Goal: Use online tool/utility: Utilize a website feature to perform a specific function

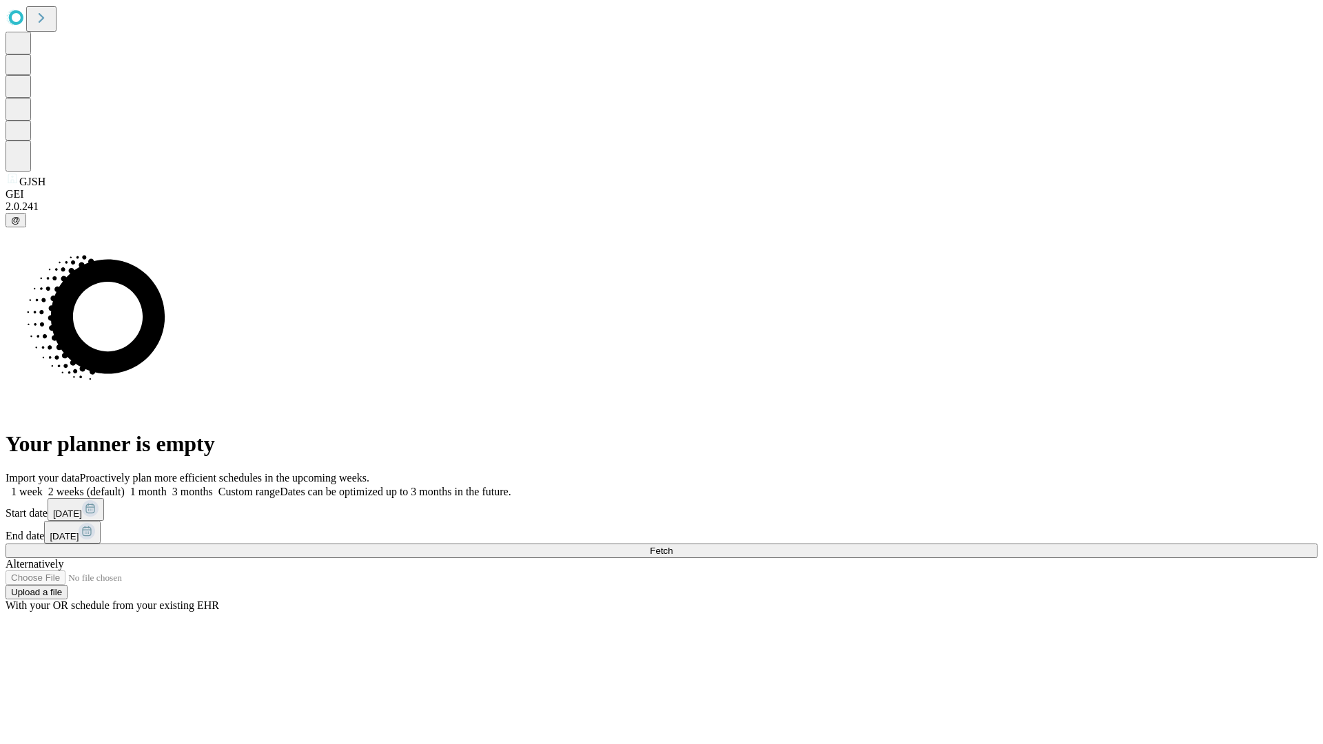
click at [673, 546] on span "Fetch" at bounding box center [661, 551] width 23 height 10
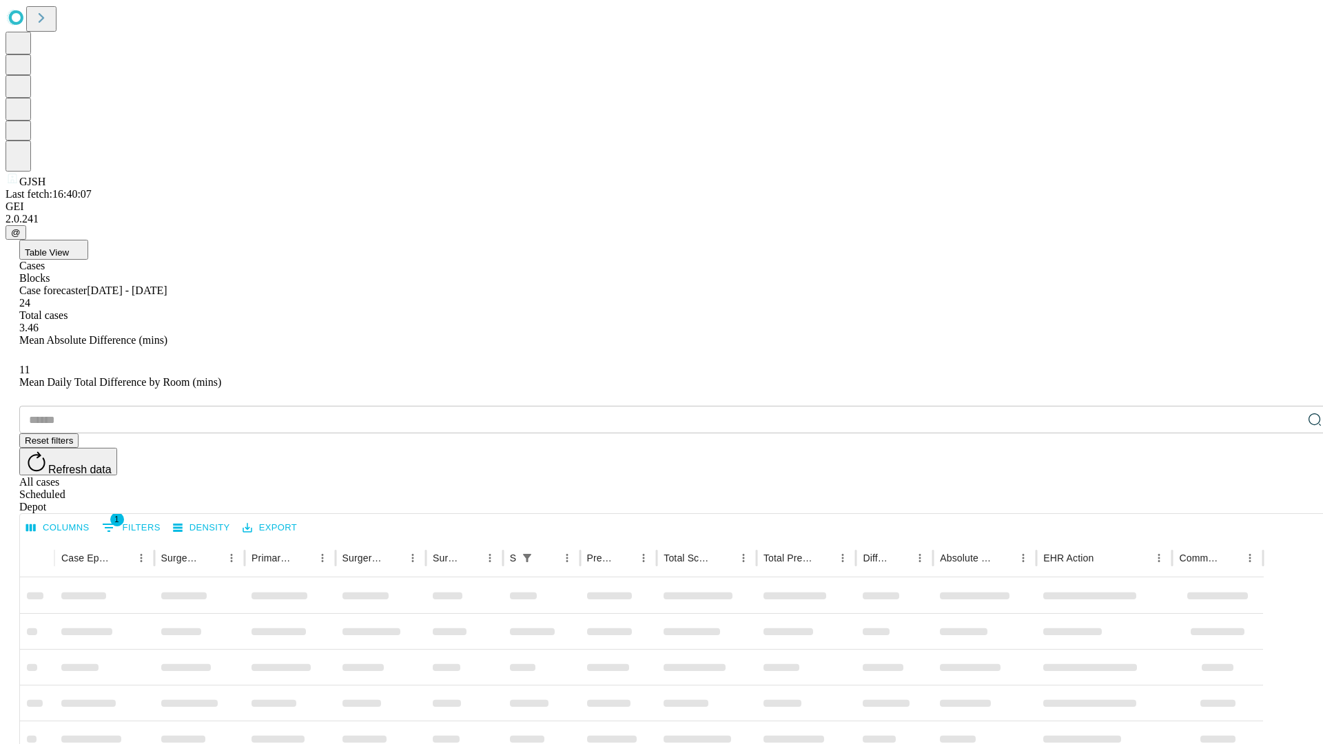
click at [69, 247] on span "Table View" at bounding box center [47, 252] width 44 height 10
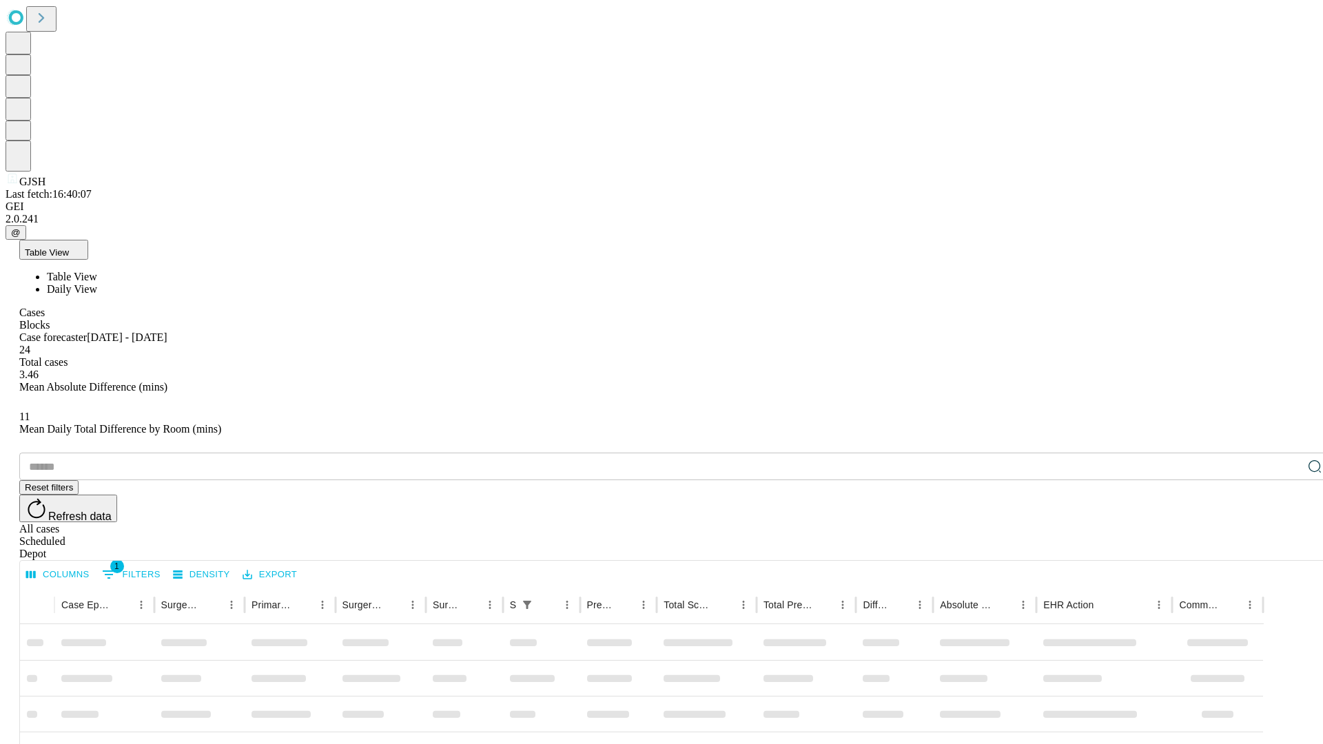
click at [97, 283] on span "Daily View" at bounding box center [72, 289] width 50 height 12
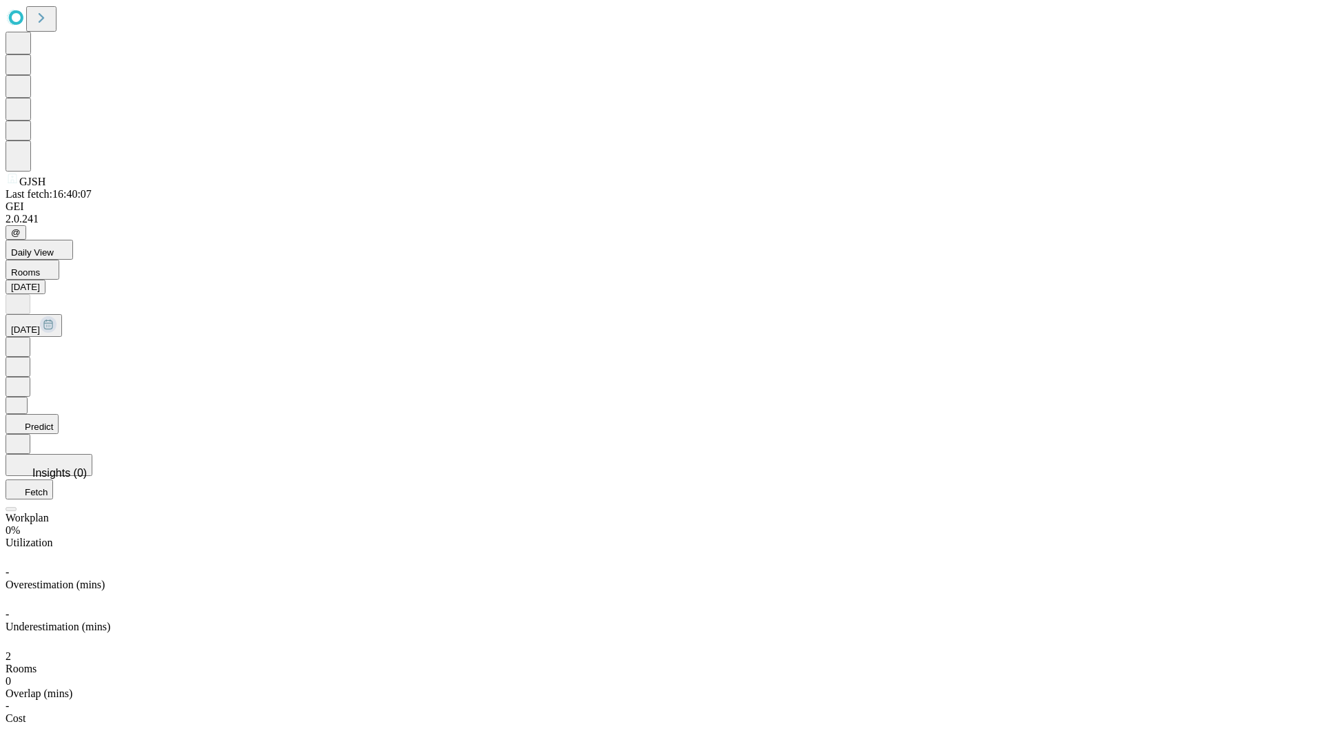
click at [59, 414] on button "Predict" at bounding box center [32, 424] width 53 height 20
